Goal: Navigation & Orientation: Find specific page/section

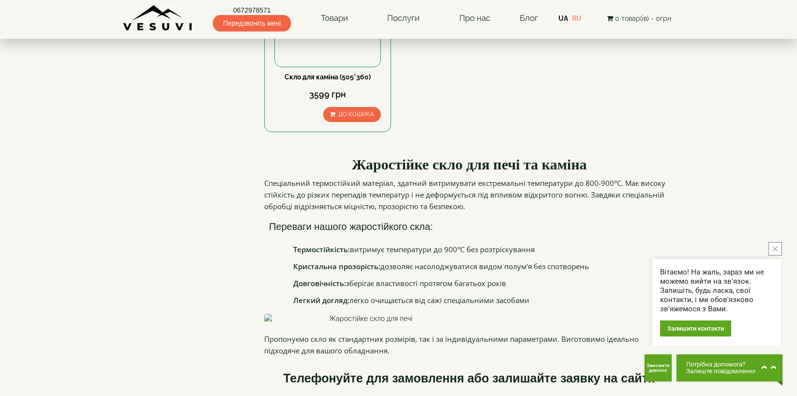
scroll to position [720, 0]
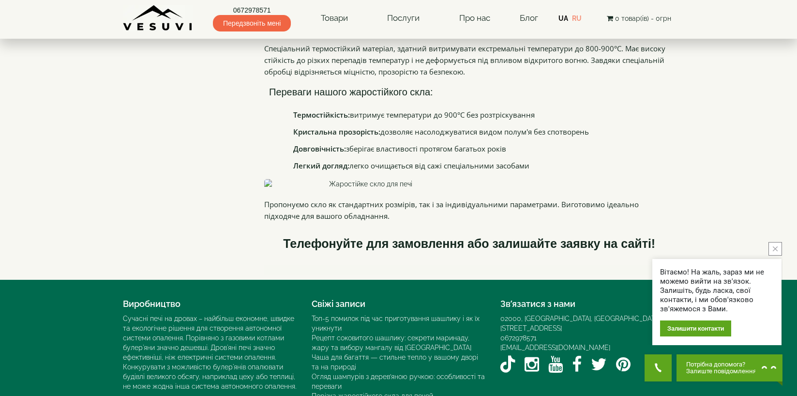
click at [779, 249] on button "close button" at bounding box center [776, 249] width 14 height 14
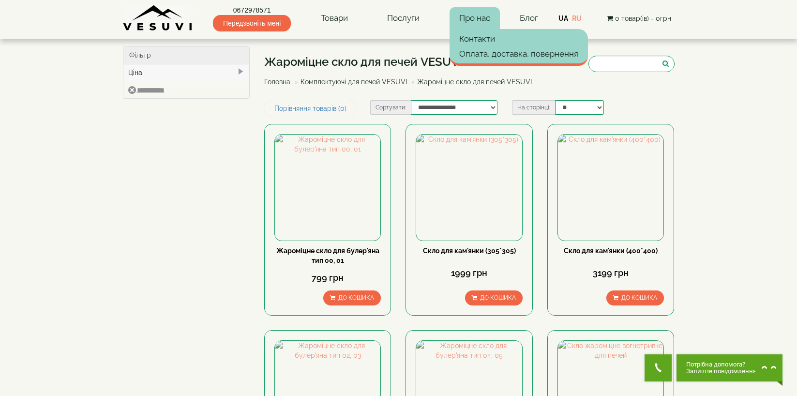
click at [486, 17] on link "Про нас" at bounding box center [475, 18] width 50 height 22
click at [476, 20] on link "Про нас" at bounding box center [475, 18] width 50 height 22
click at [472, 14] on link "Про нас" at bounding box center [475, 18] width 50 height 22
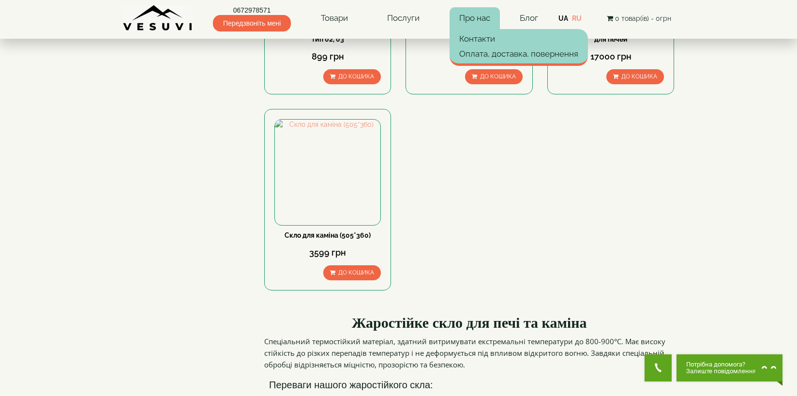
scroll to position [655, 0]
